Goal: Transaction & Acquisition: Obtain resource

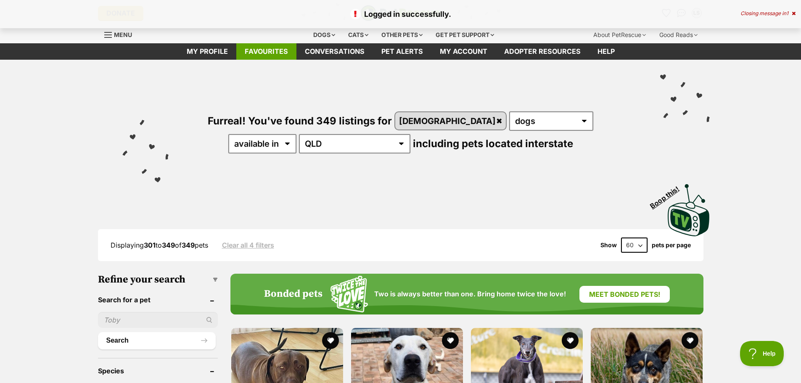
click at [273, 53] on link "Favourites" at bounding box center [266, 51] width 60 height 16
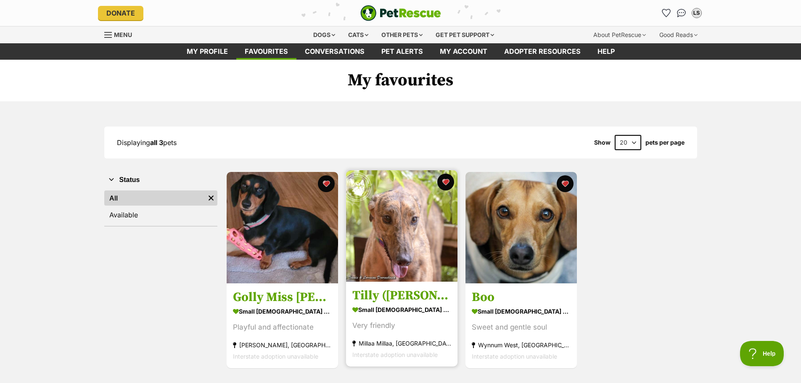
click at [389, 244] on img at bounding box center [401, 225] width 111 height 111
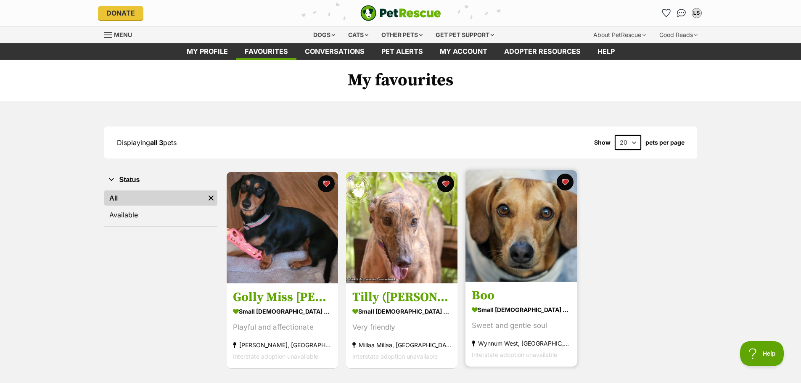
click at [503, 226] on img at bounding box center [521, 225] width 111 height 111
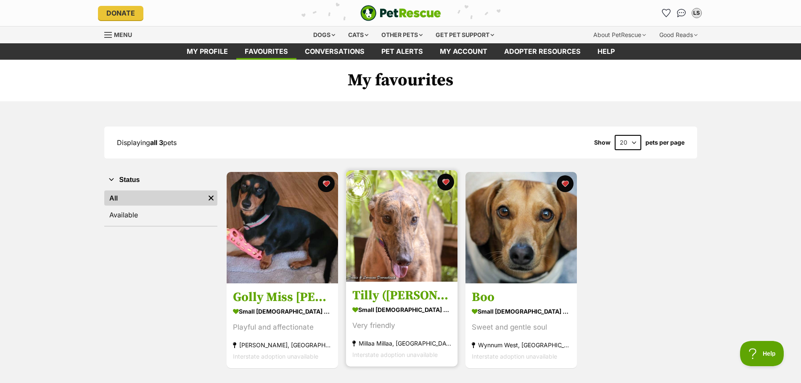
click at [394, 206] on img at bounding box center [401, 225] width 111 height 111
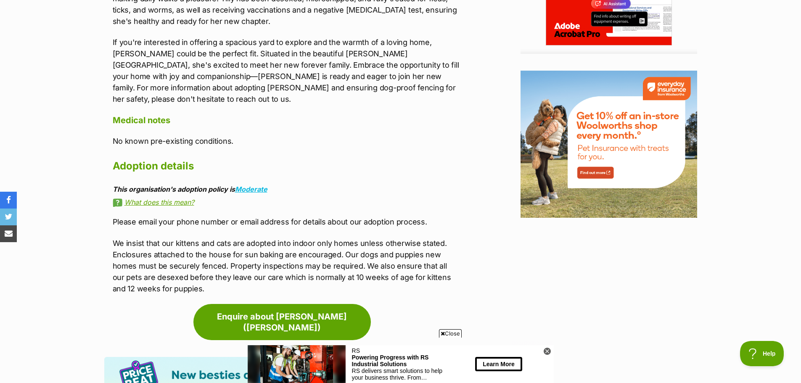
scroll to position [990, 0]
click at [176, 198] on link "What does this mean?" at bounding box center [286, 202] width 347 height 8
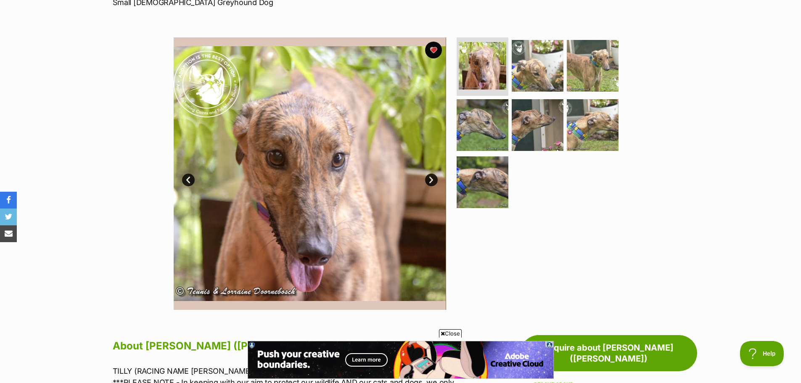
scroll to position [153, 0]
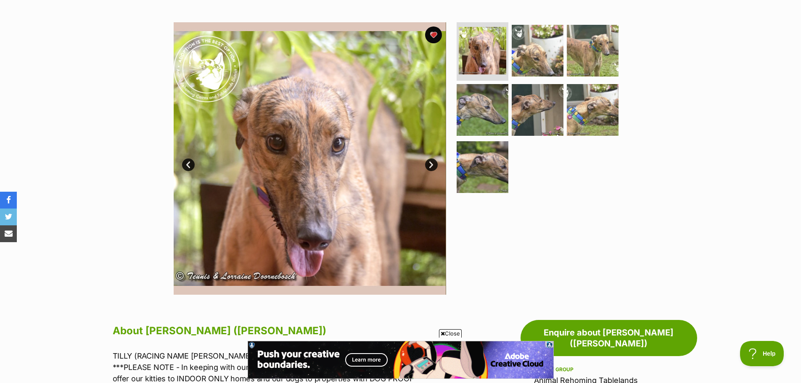
click at [321, 214] on img at bounding box center [310, 158] width 273 height 273
click at [433, 163] on link "Next" at bounding box center [431, 165] width 13 height 13
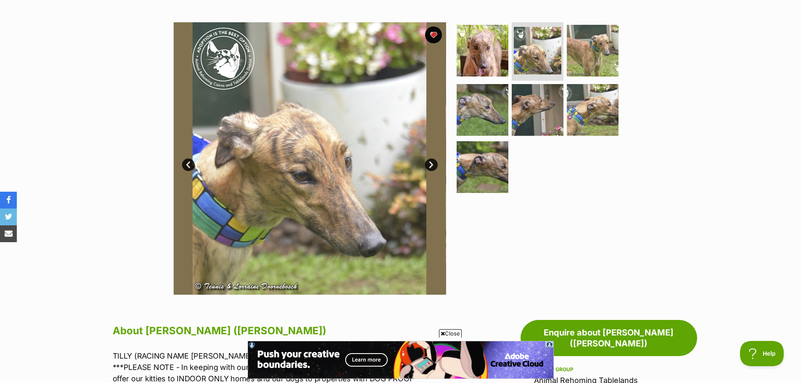
click at [433, 163] on link "Next" at bounding box center [431, 165] width 13 height 13
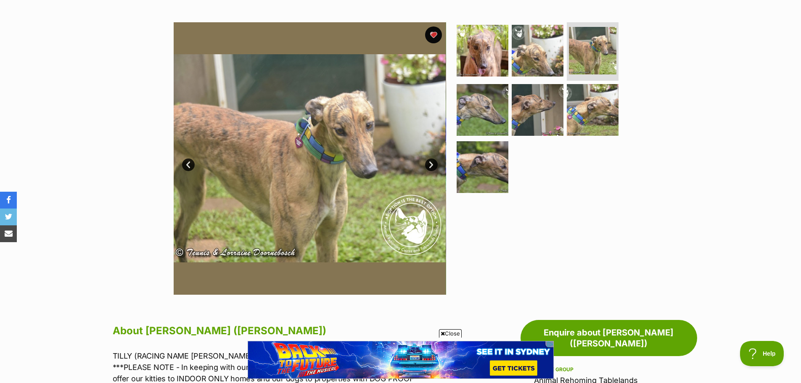
scroll to position [0, 0]
click at [433, 163] on link "Next" at bounding box center [431, 165] width 13 height 13
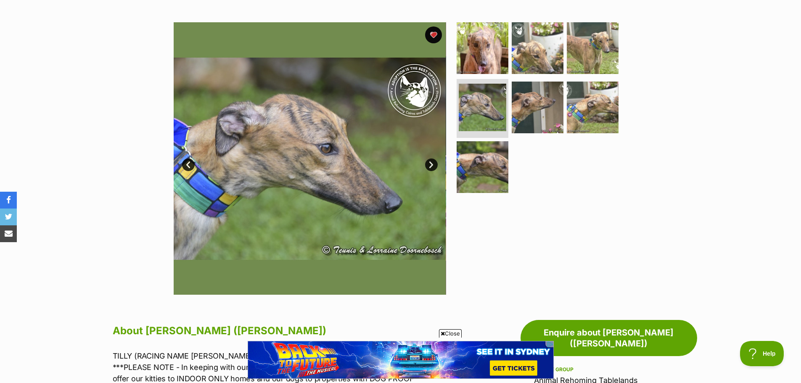
click at [433, 163] on link "Next" at bounding box center [431, 165] width 13 height 13
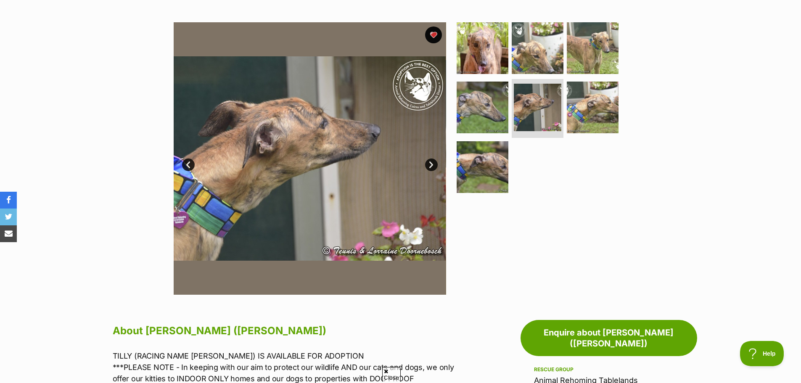
click at [433, 163] on link "Next" at bounding box center [431, 165] width 13 height 13
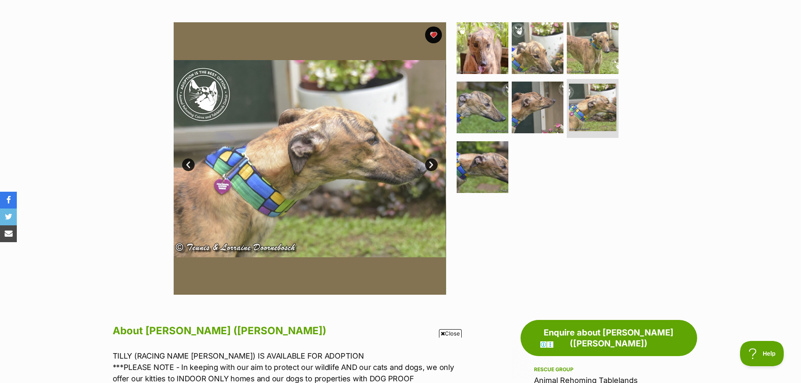
click at [433, 163] on link "Next" at bounding box center [431, 165] width 13 height 13
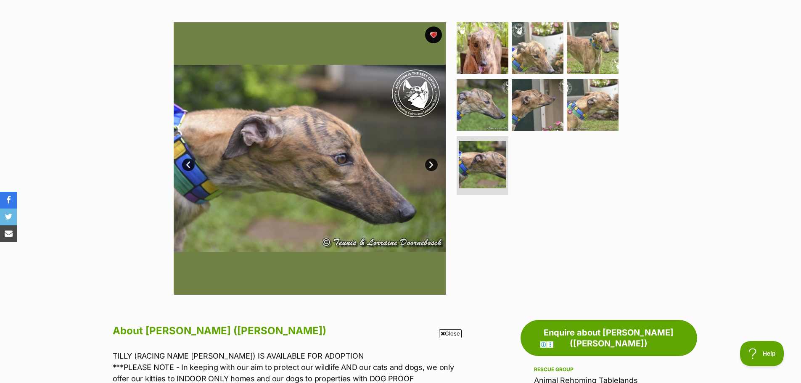
click at [433, 163] on link "Next" at bounding box center [431, 165] width 13 height 13
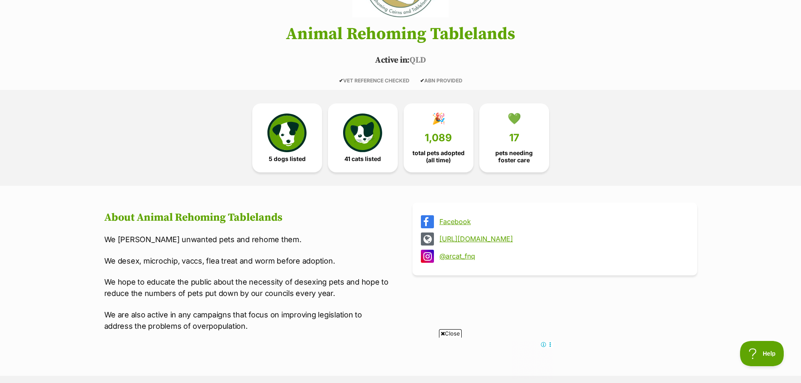
scroll to position [51, 0]
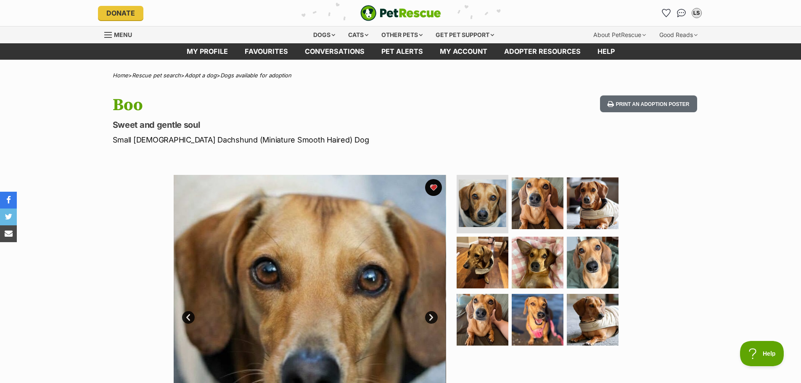
click at [160, 140] on p "Small Female Dachshund (Miniature Smooth Haired) Dog" at bounding box center [291, 139] width 356 height 11
drag, startPoint x: 160, startPoint y: 140, endPoint x: 199, endPoint y: 138, distance: 38.7
click at [199, 138] on p "Small Female Dachshund (Miniature Smooth Haired) Dog" at bounding box center [291, 139] width 356 height 11
copy p "Dachshund"
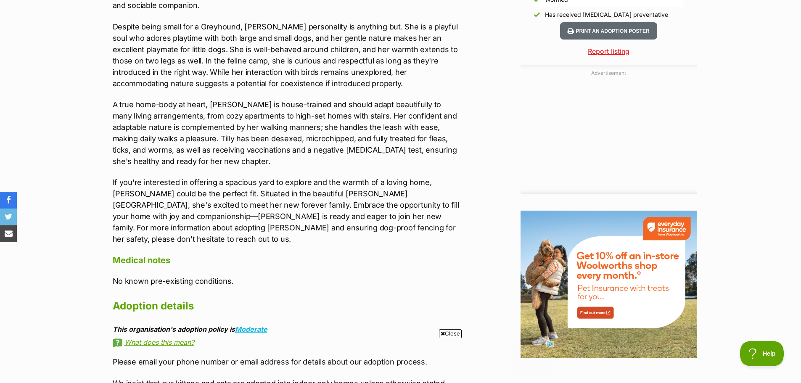
click at [461, 93] on div "Advertisement Adoption information I've been adopted! This pet is no longer ava…" at bounding box center [400, 114] width 593 height 999
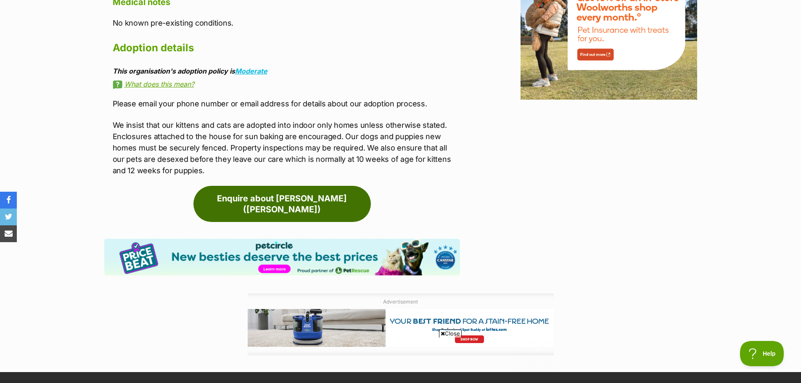
click at [318, 186] on link "Enquire about Tilly (Harra's Tilly)" at bounding box center [281, 204] width 177 height 36
